Goal: Transaction & Acquisition: Obtain resource

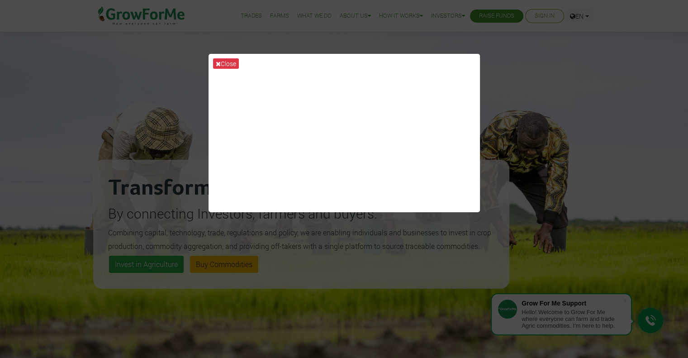
click at [532, 102] on div "Close" at bounding box center [344, 179] width 688 height 358
click at [222, 66] on button "Close" at bounding box center [226, 63] width 26 height 10
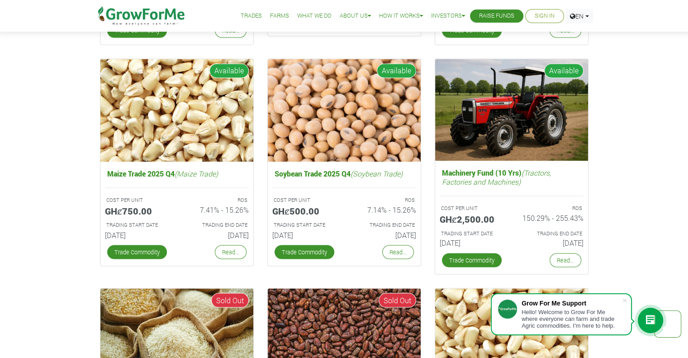
scroll to position [1491, 0]
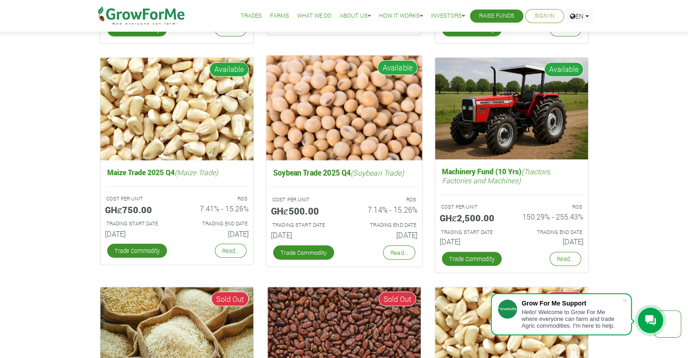
drag, startPoint x: 273, startPoint y: 173, endPoint x: 421, endPoint y: 239, distance: 161.3
click at [421, 239] on div "Soybean Trade 2025 Q4 (Soybean Trade) COST PER UNIT GHȼ500.00 ROS 7.14% - 15.26…" at bounding box center [344, 213] width 156 height 106
copy div "Soybean Trade 2025 Q4 (Soybean Trade) COST PER UNIT GHȼ500.00 ROS 7.14% - 15.26…"
click at [402, 249] on link "Read..." at bounding box center [399, 252] width 32 height 14
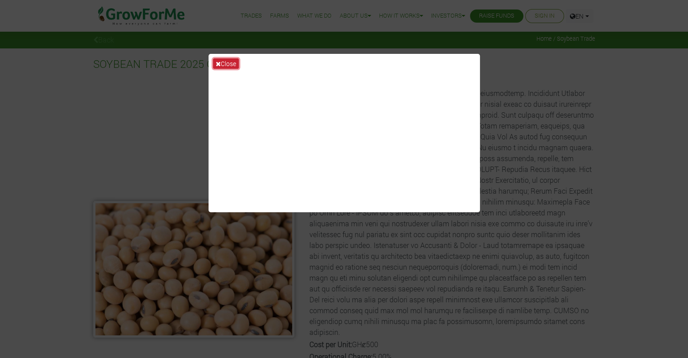
click at [222, 63] on button "Close" at bounding box center [226, 63] width 26 height 10
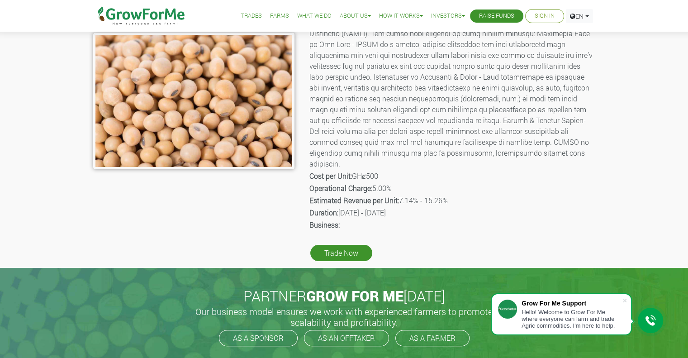
scroll to position [168, 0]
click at [359, 331] on link "AS AN OFFTAKER" at bounding box center [346, 338] width 85 height 16
